Goal: Task Accomplishment & Management: Use online tool/utility

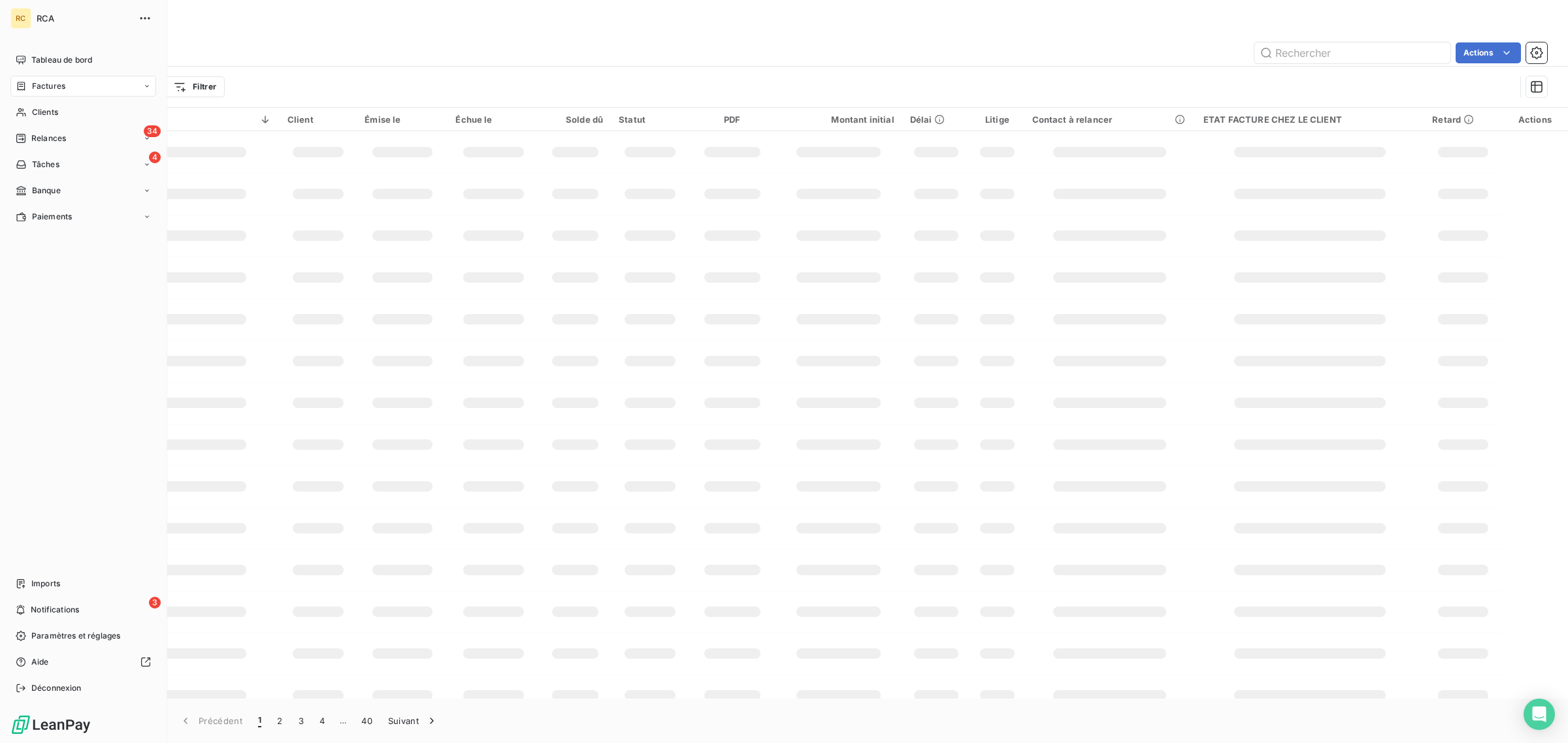
click at [14, 576] on div "Imports" at bounding box center [83, 584] width 146 height 21
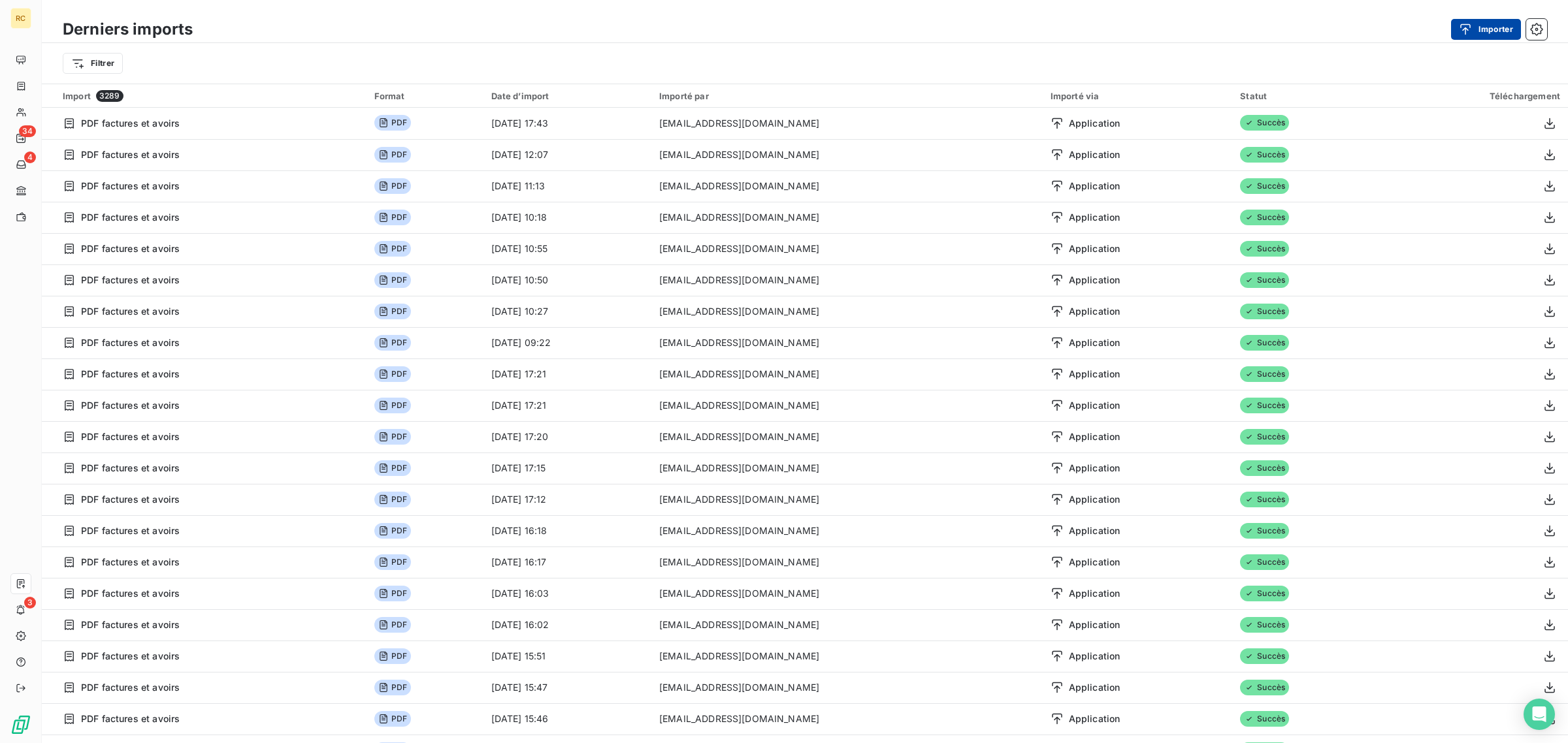
click at [1472, 27] on div "button" at bounding box center [1469, 29] width 19 height 13
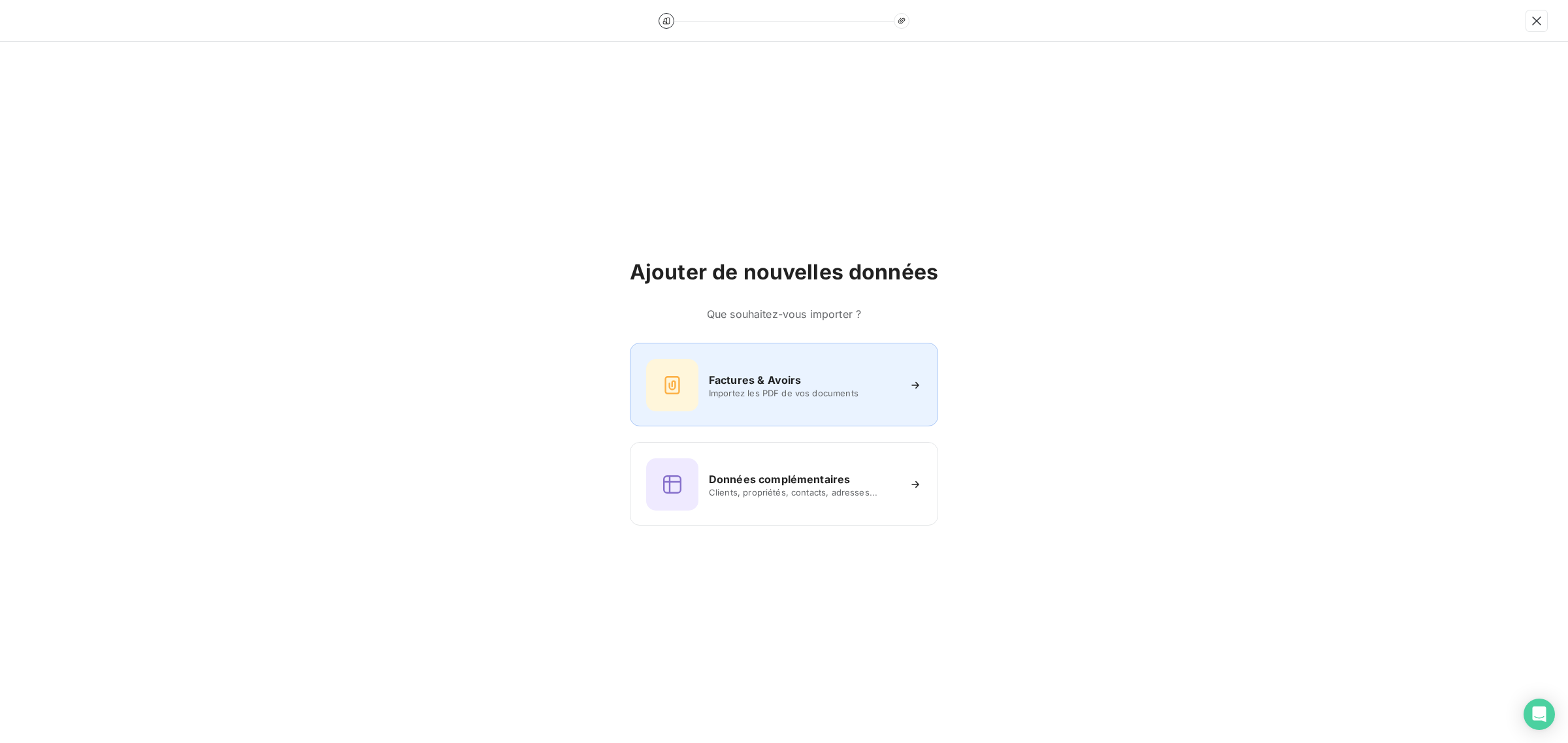
click at [835, 389] on span "Importez les PDF de vos documents" at bounding box center [804, 393] width 190 height 10
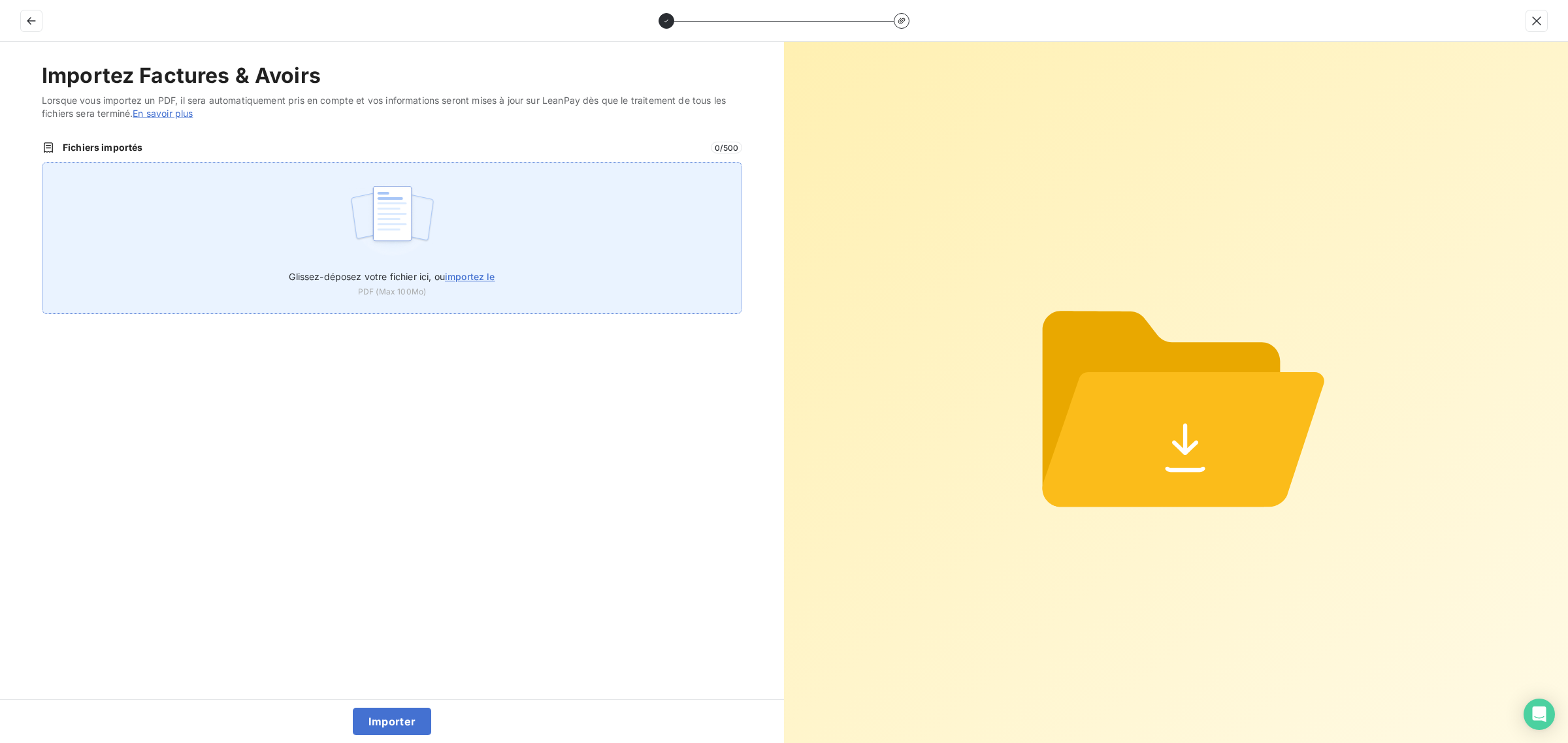
click at [364, 213] on img at bounding box center [392, 219] width 87 height 84
type input "C:\fakepath\FC38799.pdf"
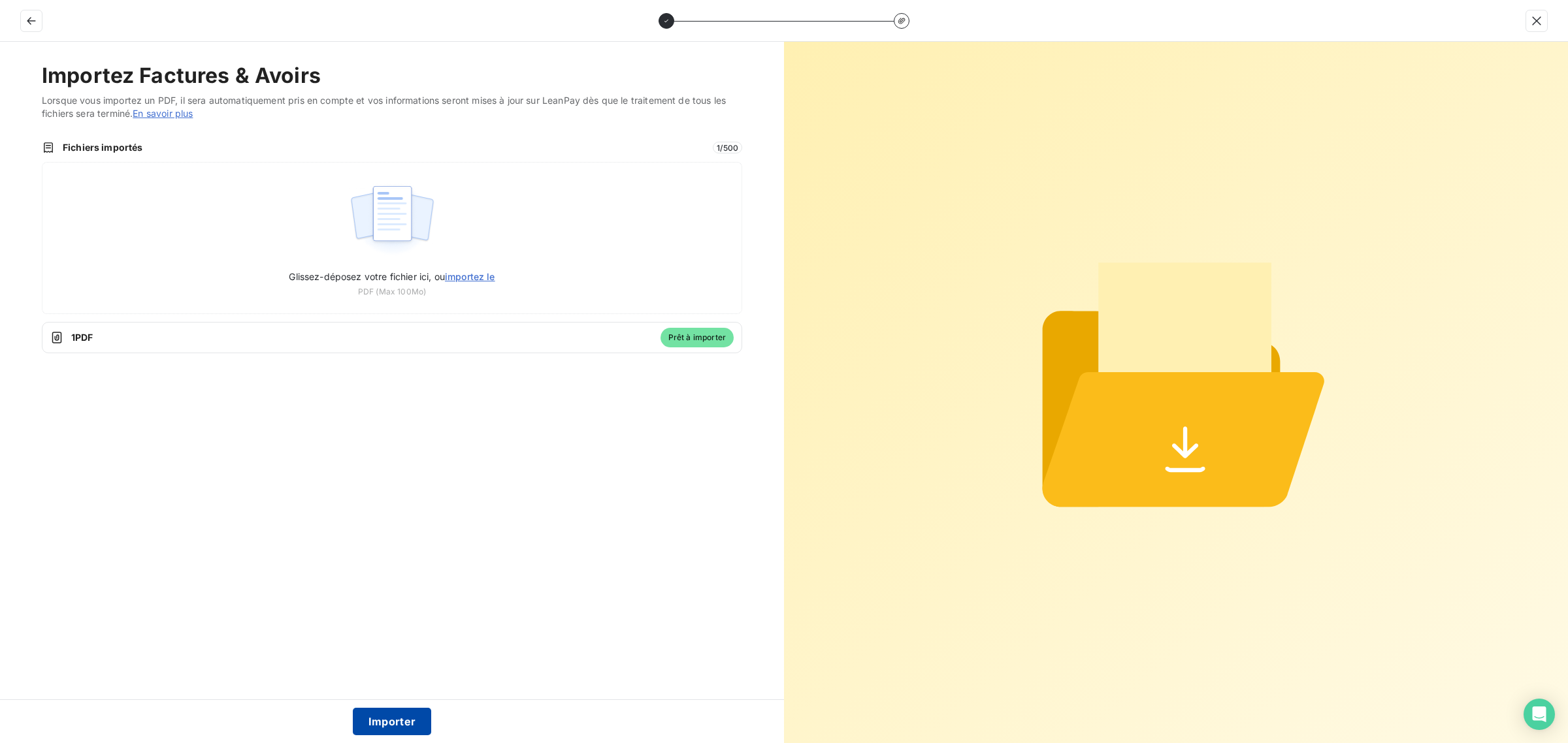
click at [377, 724] on button "Importer" at bounding box center [392, 722] width 79 height 27
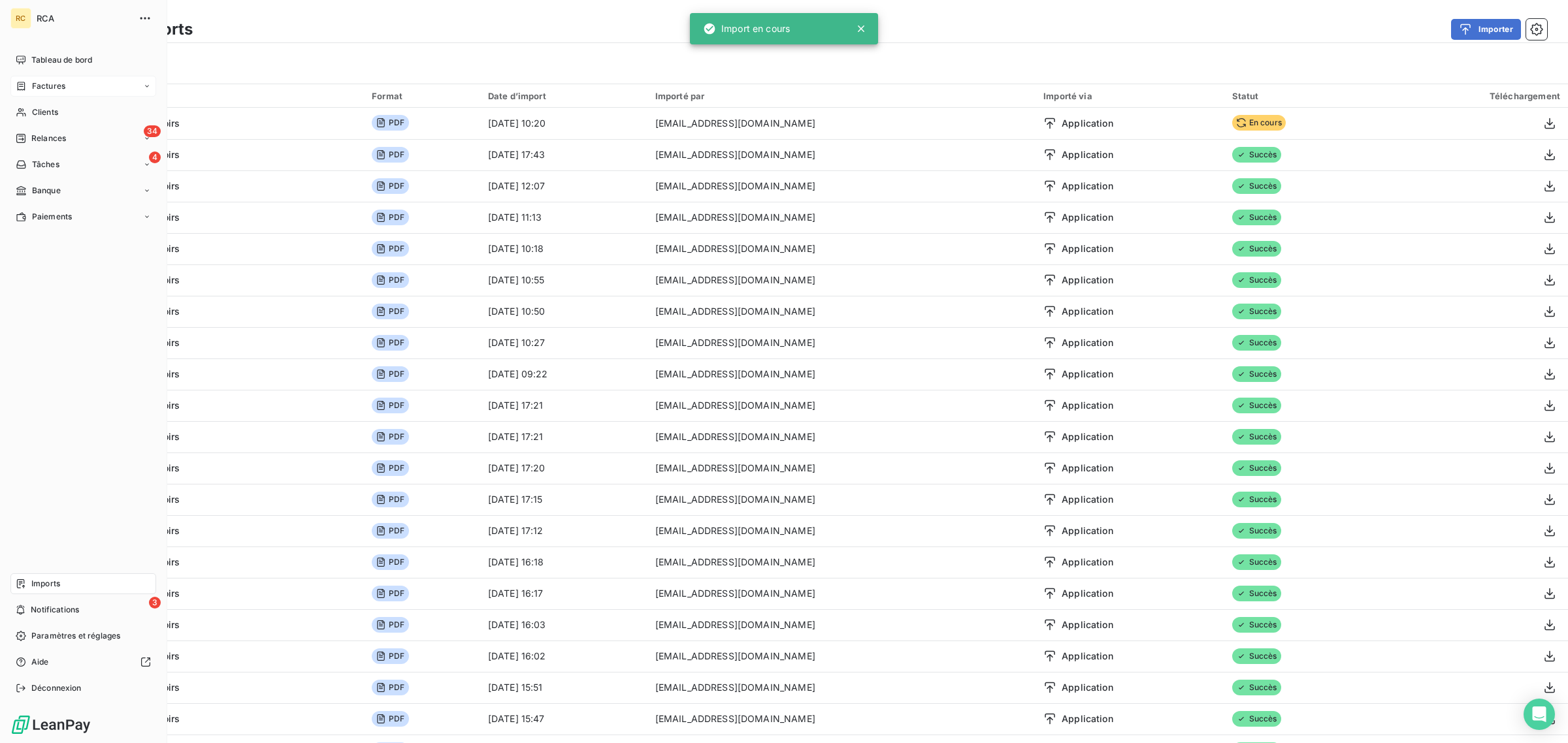
click at [32, 80] on span "Factures" at bounding box center [48, 86] width 33 height 12
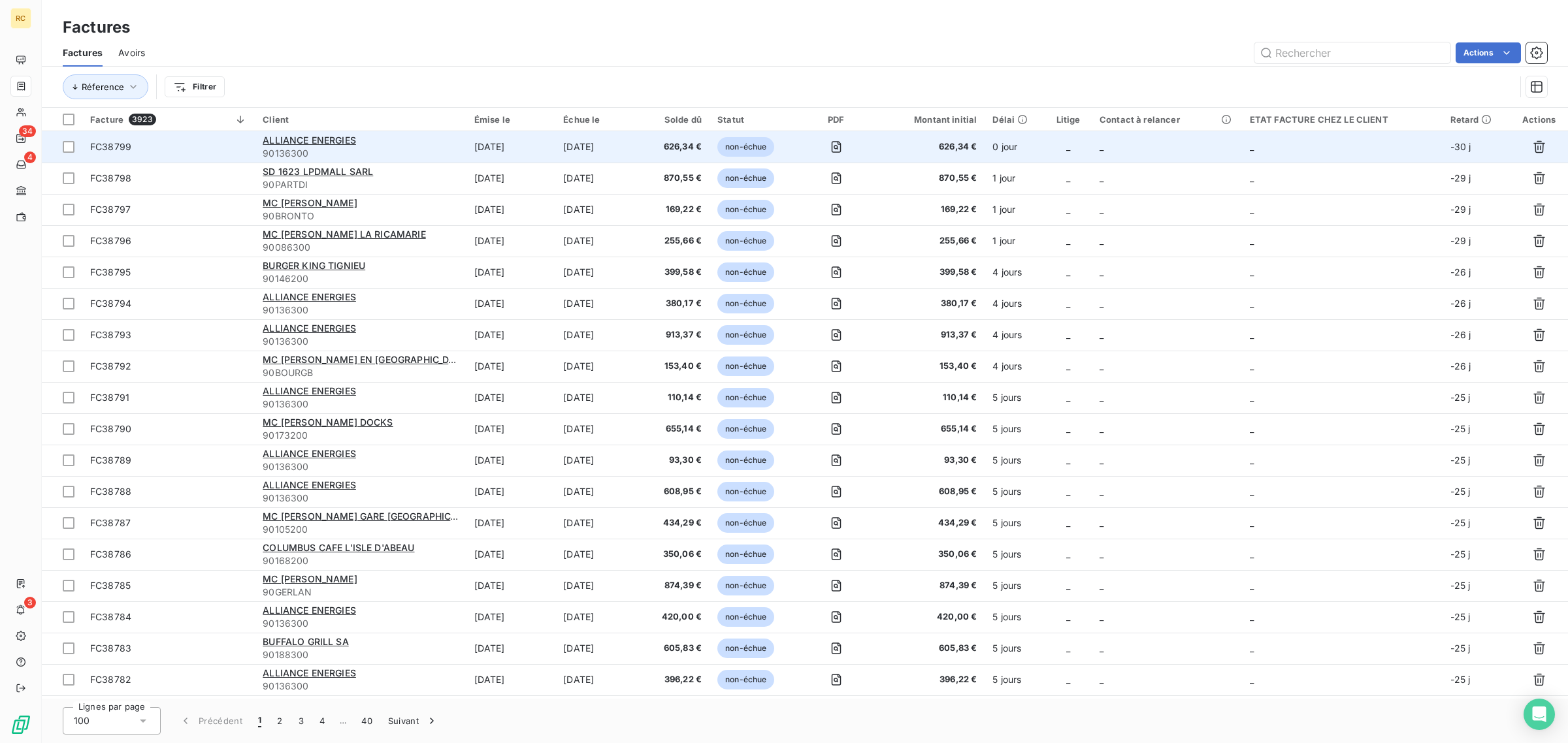
click at [227, 147] on span "FC38799" at bounding box center [168, 147] width 157 height 13
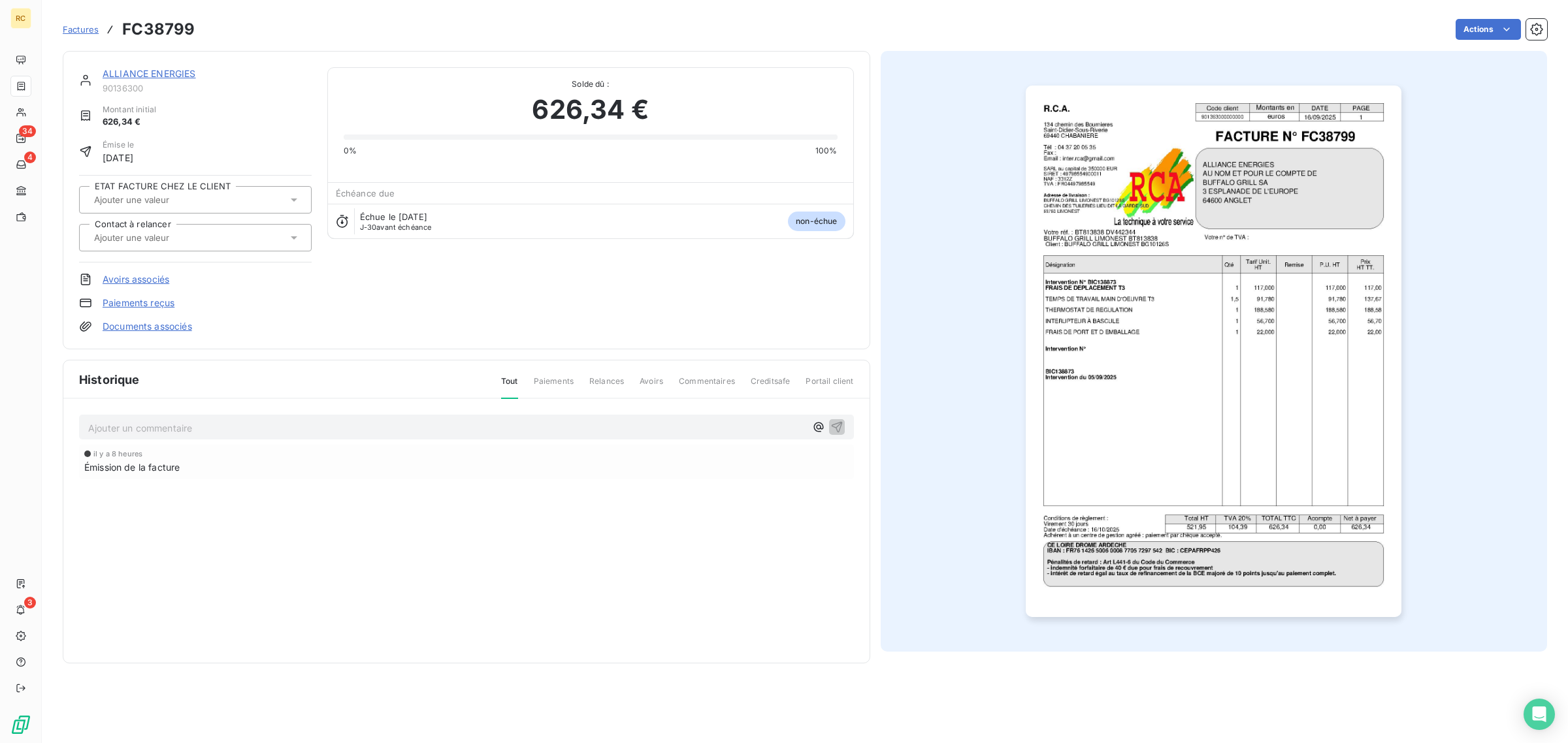
click at [155, 325] on link "Documents associés" at bounding box center [147, 326] width 90 height 13
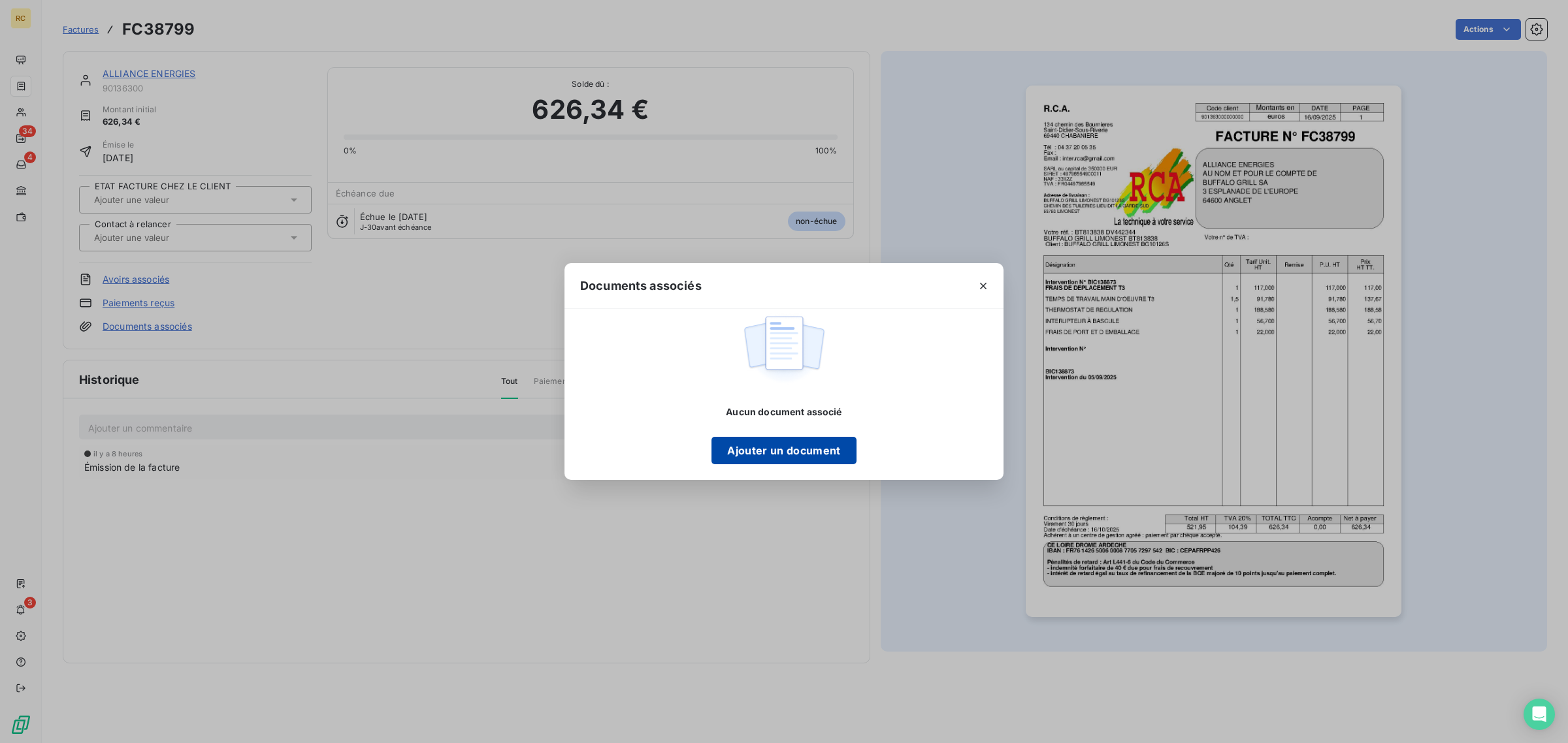
click at [792, 439] on button "Ajouter un document" at bounding box center [784, 451] width 144 height 27
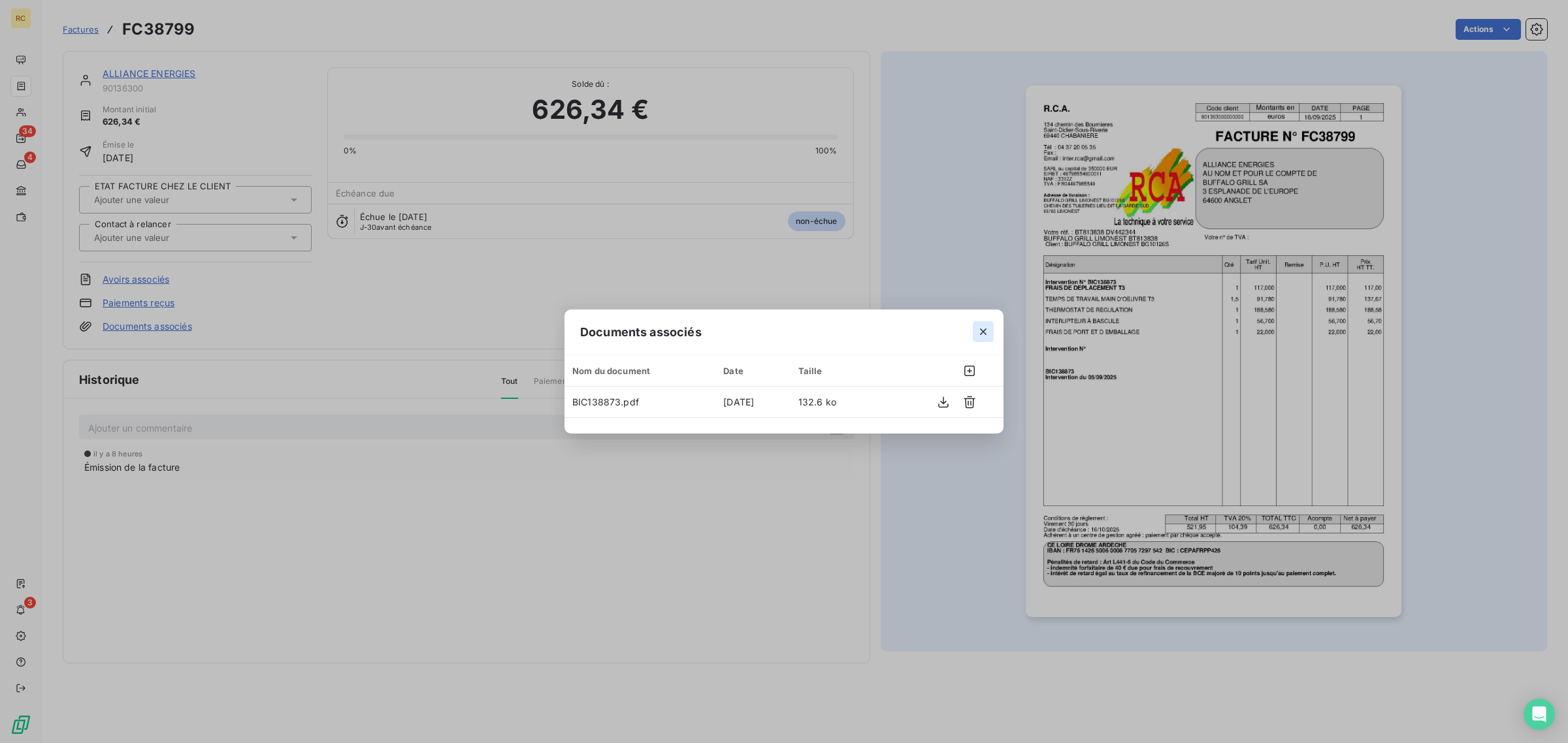
click at [987, 330] on icon "button" at bounding box center [983, 331] width 13 height 13
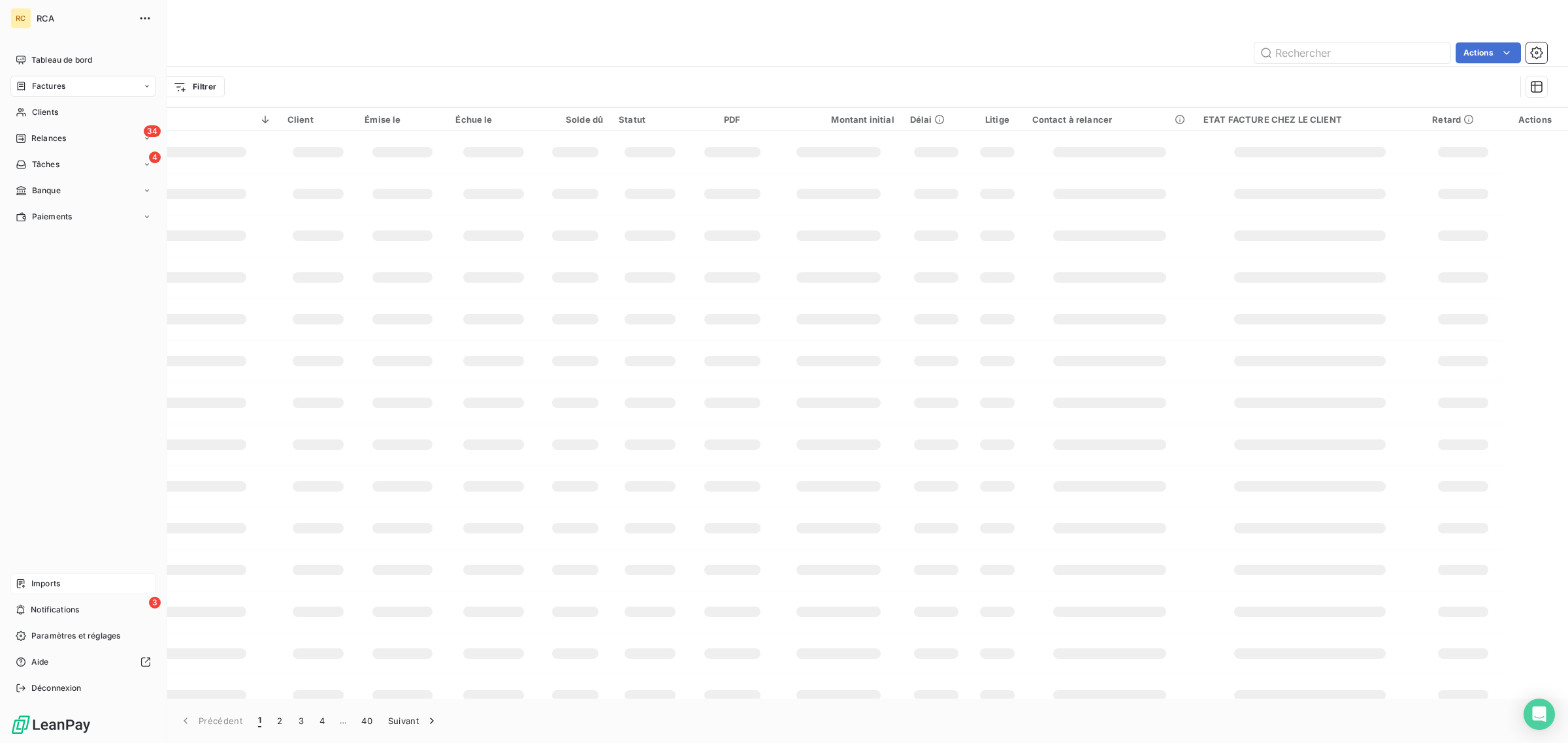
click at [25, 583] on icon at bounding box center [21, 584] width 10 height 10
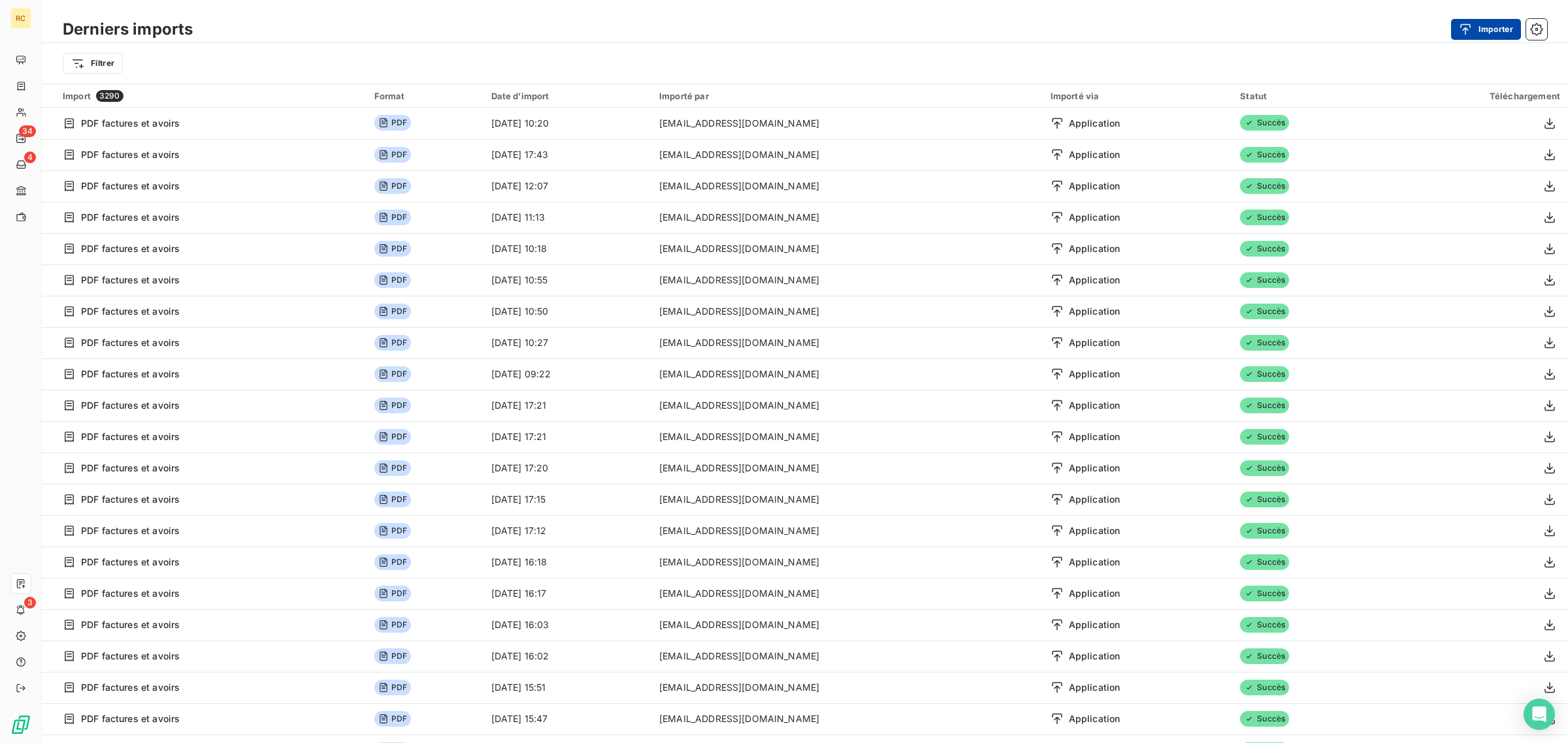
click at [1476, 27] on div "button" at bounding box center [1469, 29] width 19 height 13
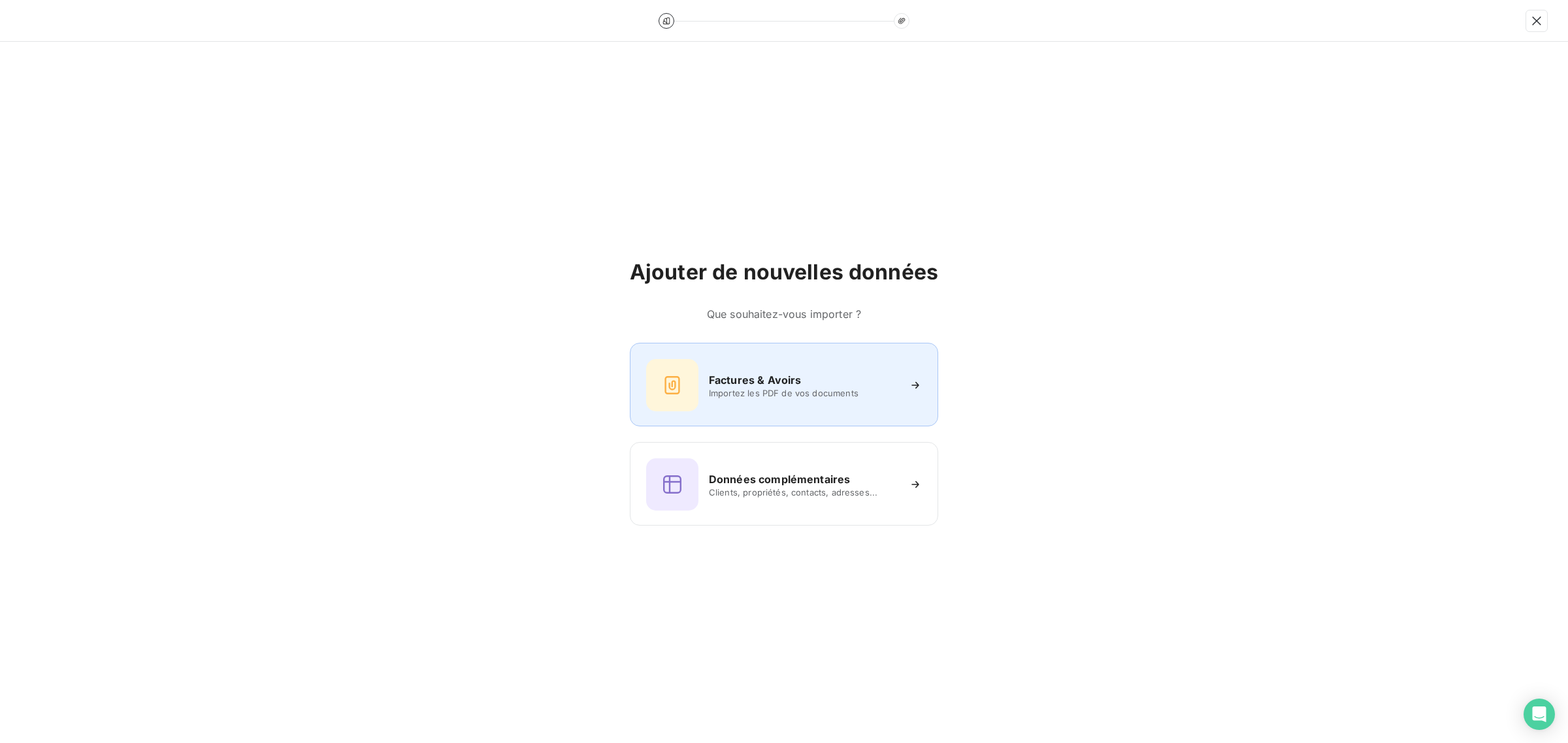
click at [740, 367] on div "Factures & Avoirs Importez les PDF de vos documents" at bounding box center [783, 385] width 275 height 53
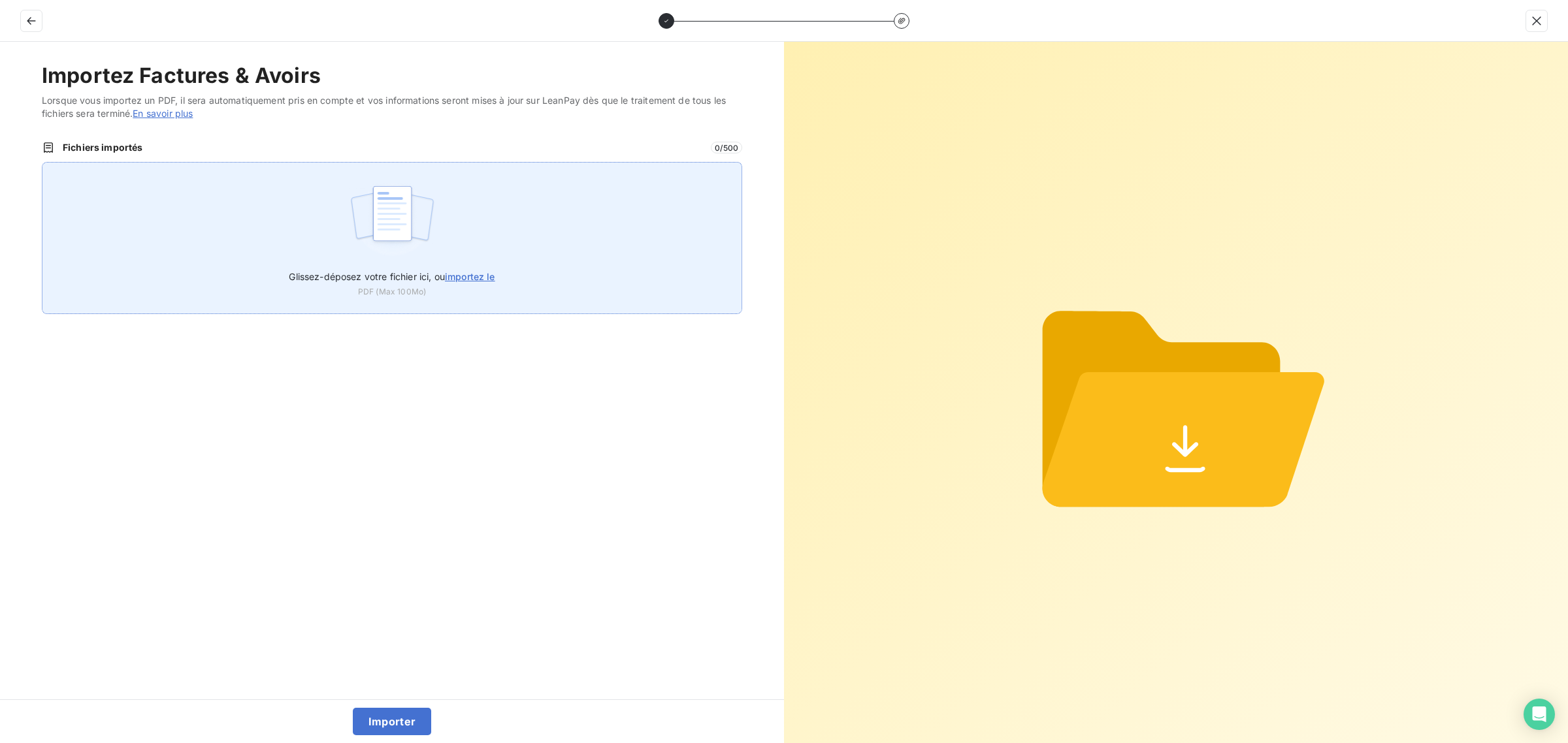
click at [338, 236] on div "Glissez-déposez votre fichier ici, ou importez le PDF (Max 100Mo)" at bounding box center [392, 238] width 700 height 152
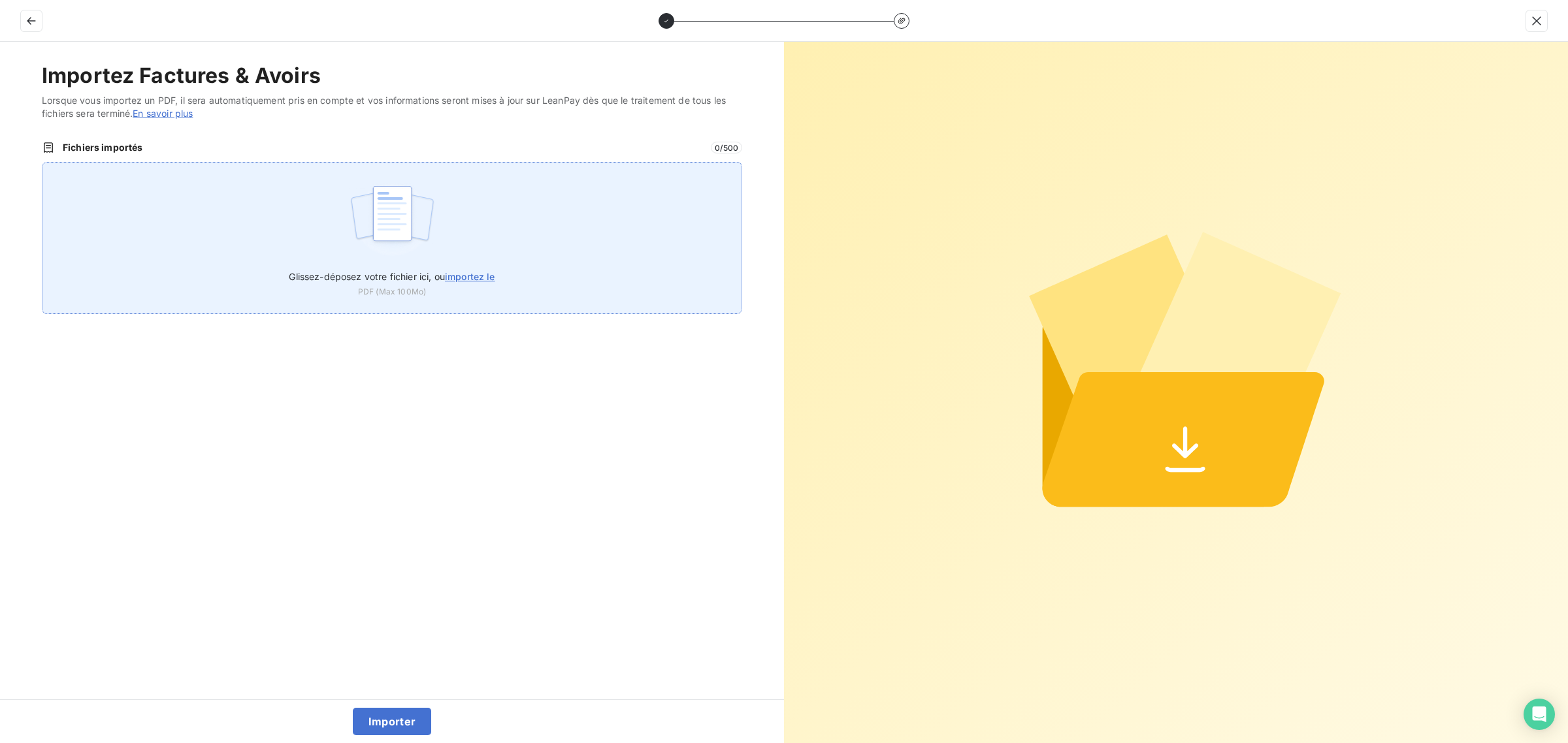
type input "C:\fakepath\FC38800.pdf"
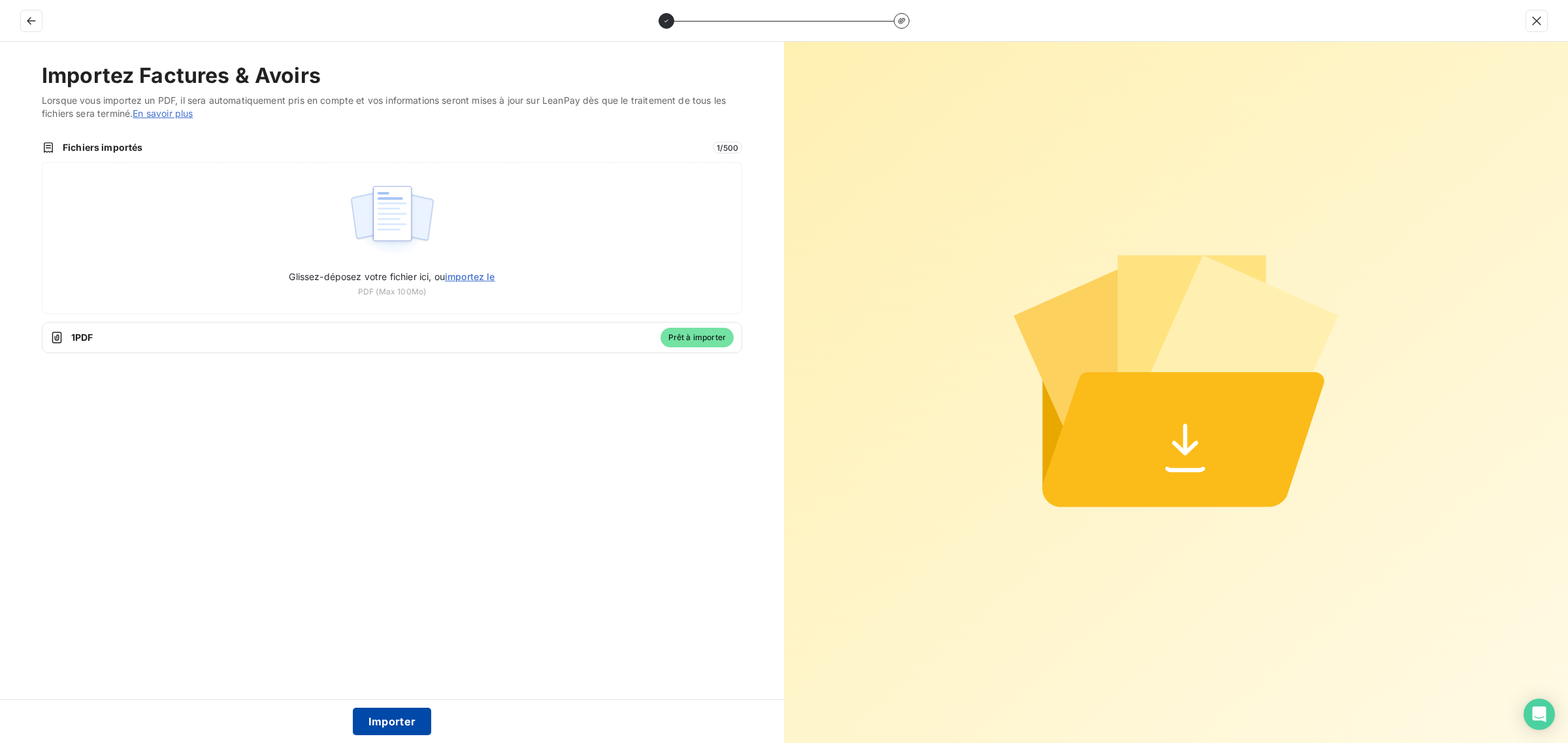
click at [387, 726] on button "Importer" at bounding box center [392, 722] width 79 height 27
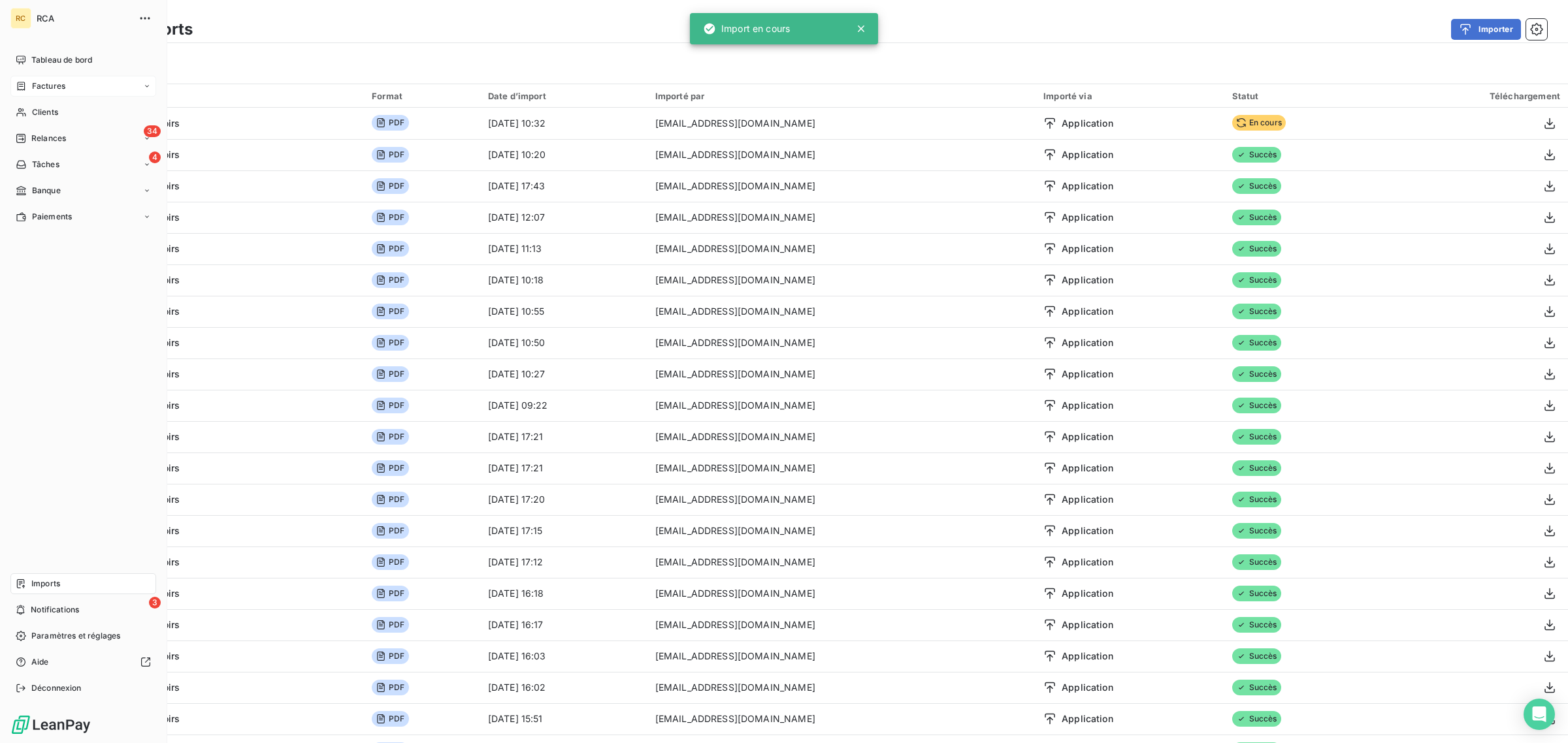
click at [28, 84] on div "Factures" at bounding box center [41, 86] width 50 height 12
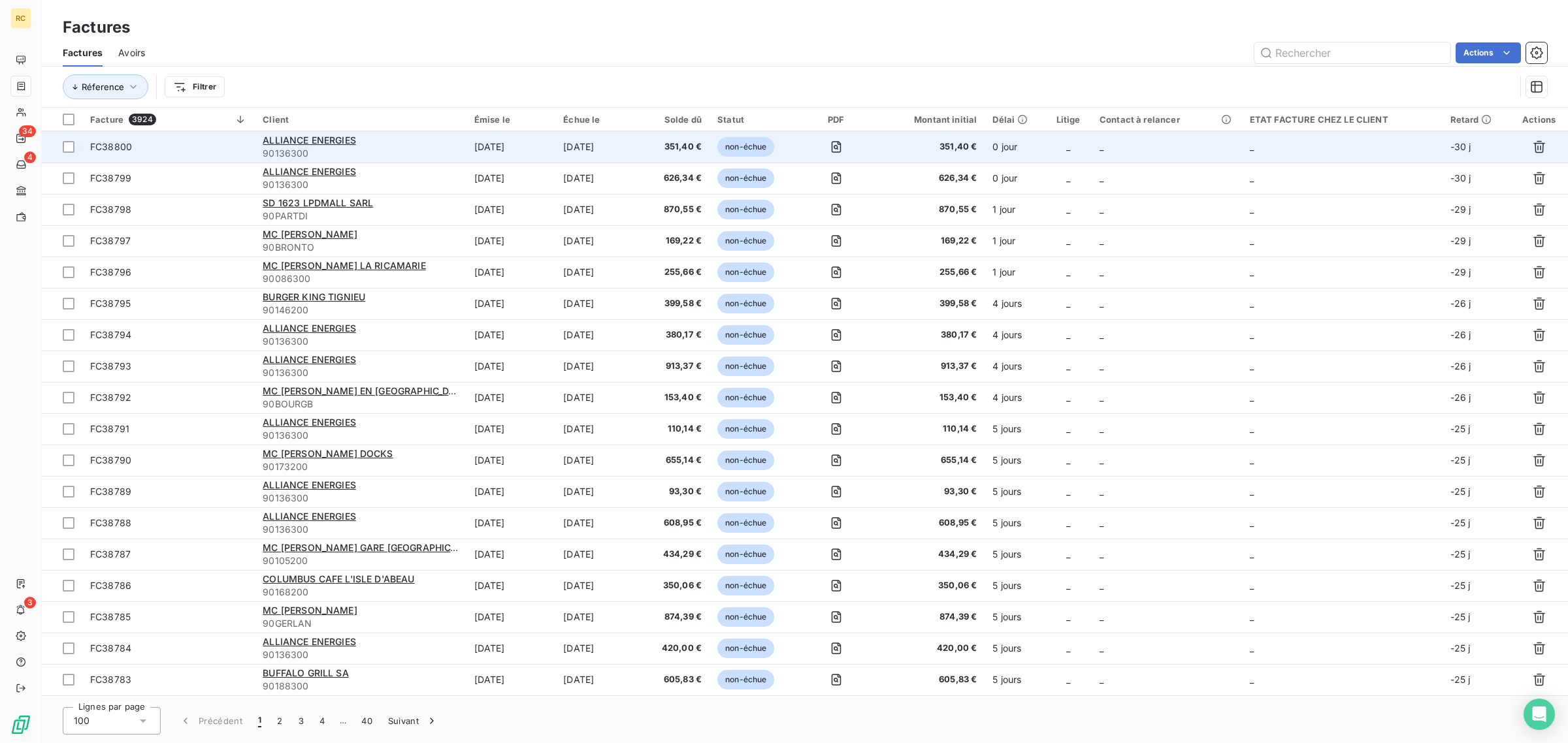
click at [197, 149] on span "FC38800" at bounding box center [168, 147] width 157 height 13
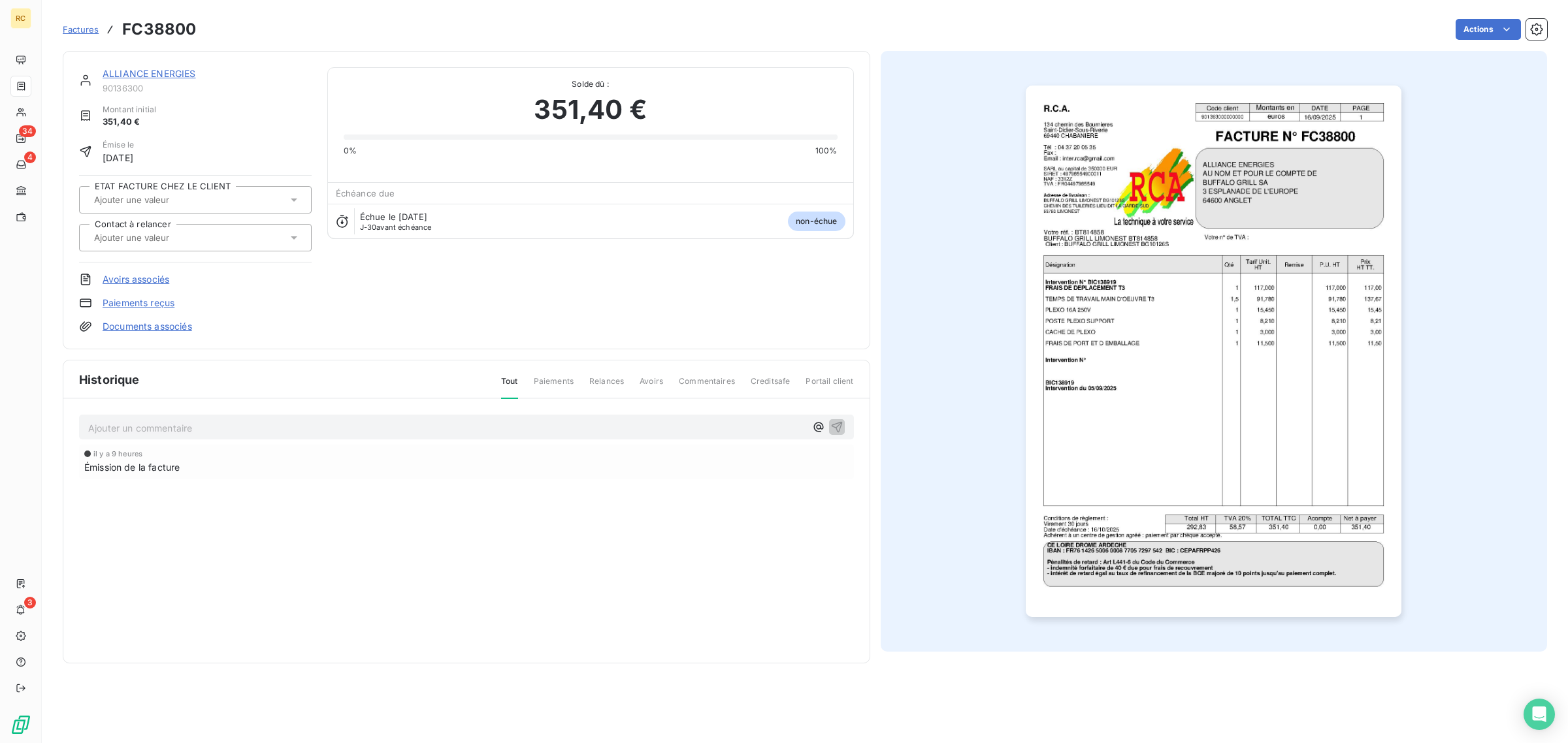
click at [158, 329] on link "Documents associés" at bounding box center [147, 326] width 90 height 13
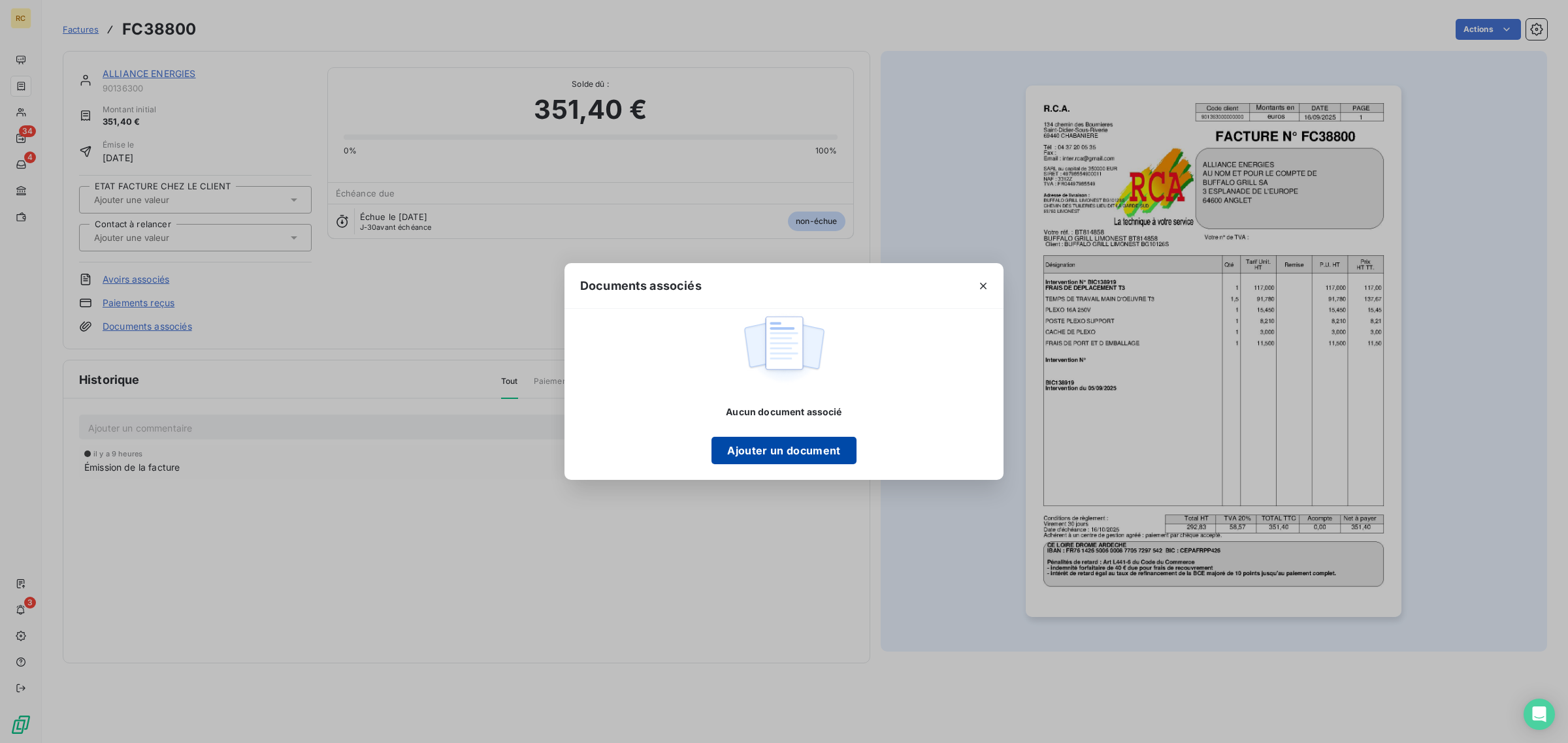
click at [784, 457] on button "Ajouter un document" at bounding box center [784, 451] width 144 height 27
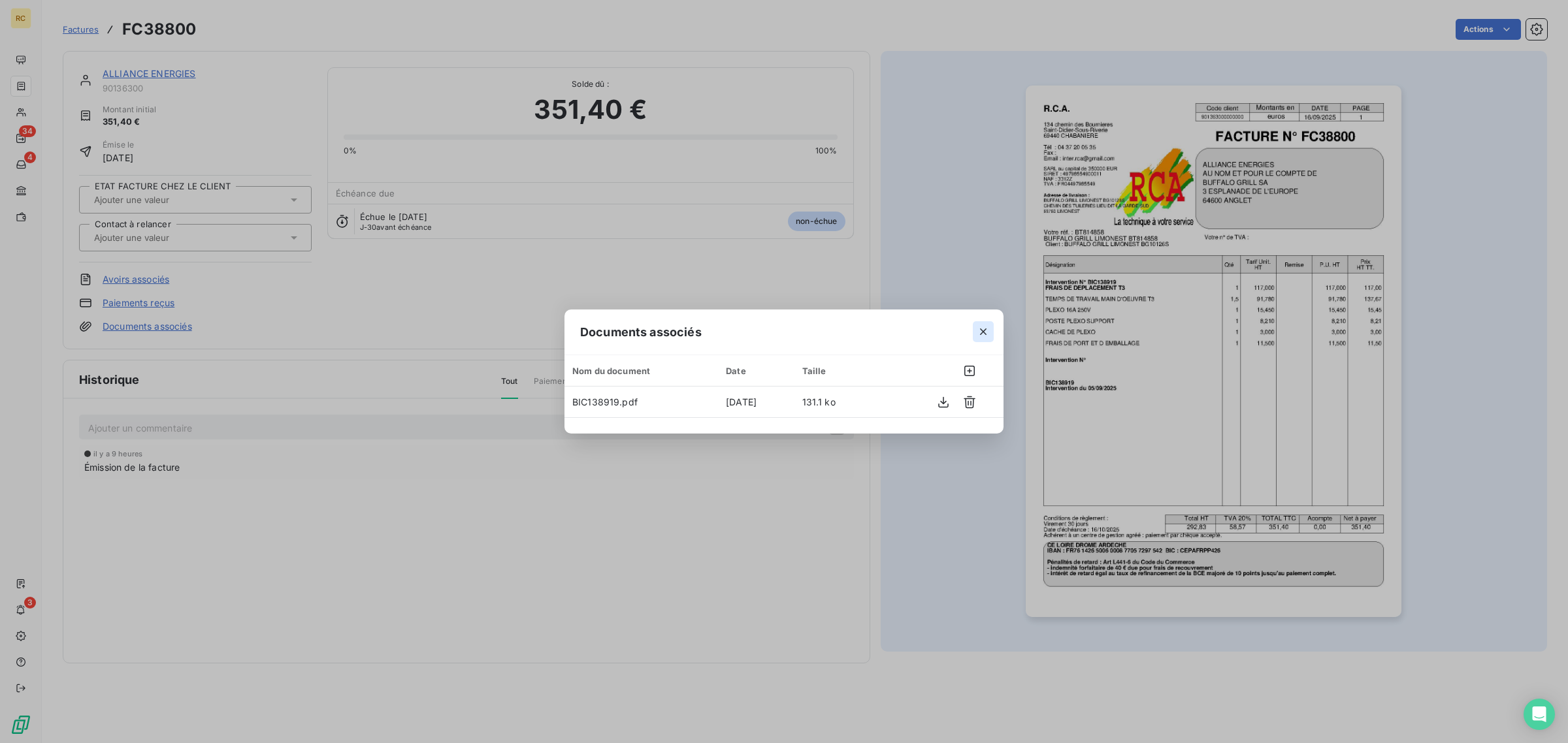
click at [985, 329] on icon "button" at bounding box center [983, 331] width 13 height 13
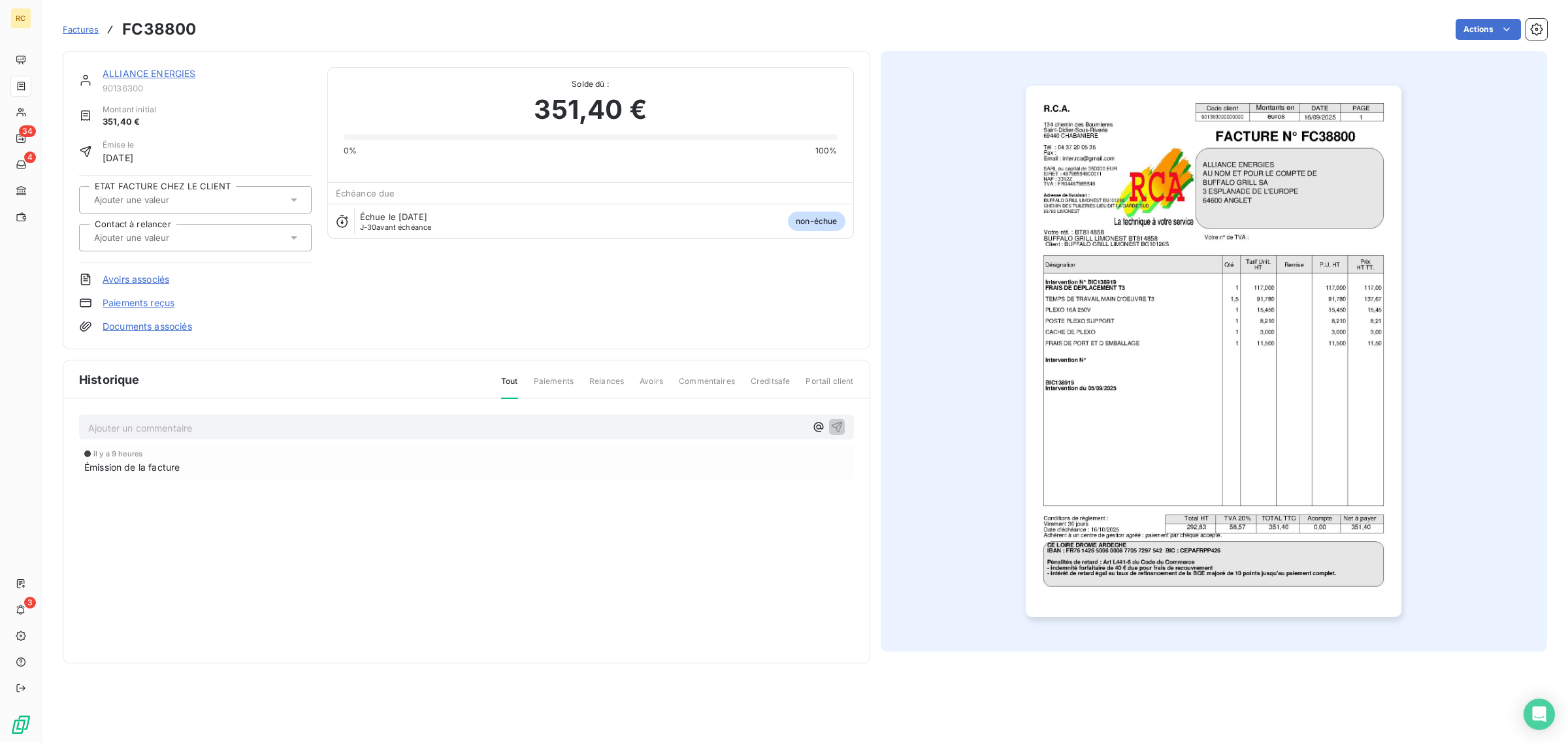
click at [1070, 335] on img "button" at bounding box center [1213, 352] width 375 height 532
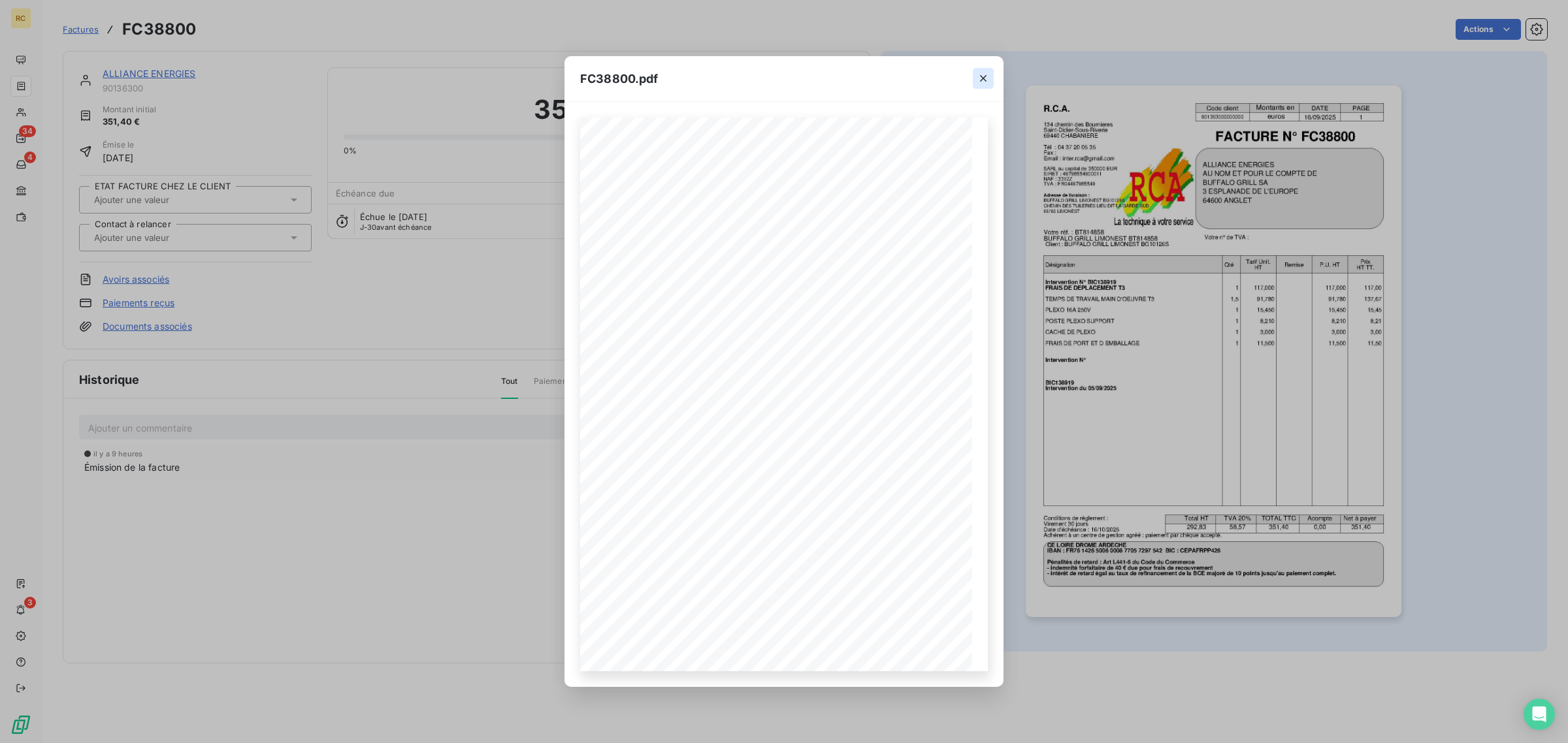
click at [986, 80] on icon "button" at bounding box center [983, 79] width 7 height 7
